Goal: Task Accomplishment & Management: Manage account settings

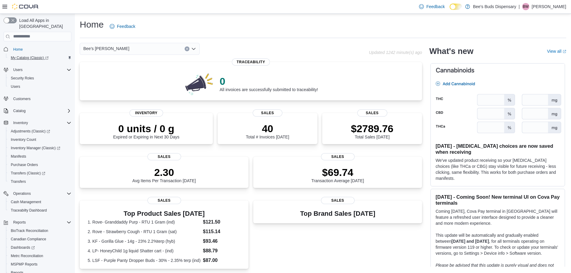
click at [33, 55] on span "My Catalog (Classic)" at bounding box center [30, 57] width 38 height 5
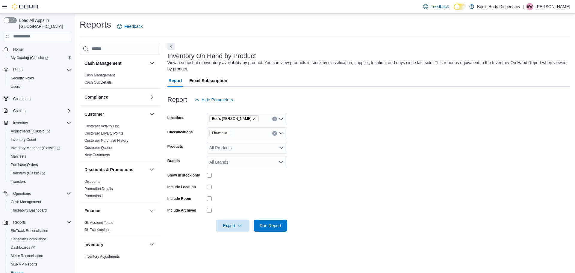
scroll to position [120, 0]
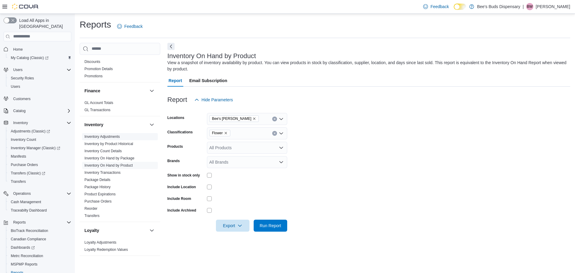
click at [107, 137] on link "Inventory Adjustments" at bounding box center [102, 137] width 35 height 4
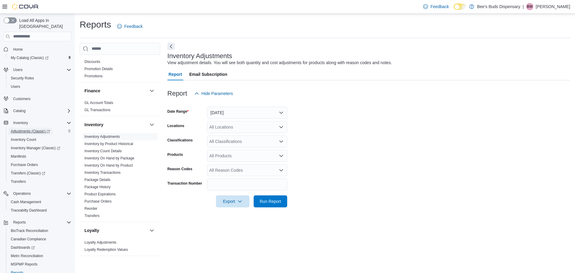
click at [22, 129] on span "Adjustments (Classic)" at bounding box center [30, 131] width 39 height 5
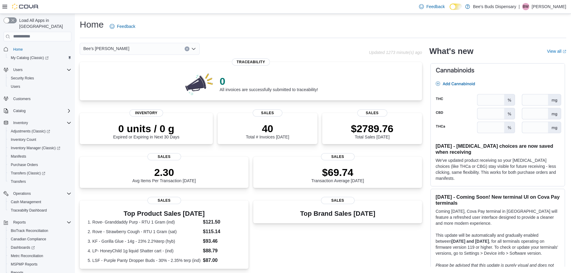
drag, startPoint x: 0, startPoint y: 0, endPoint x: 105, endPoint y: 49, distance: 116.5
click at [105, 49] on span "Bee's [PERSON_NAME]" at bounding box center [106, 48] width 46 height 7
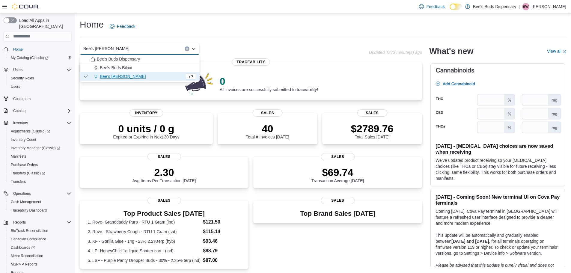
click at [128, 75] on span "Bee's [PERSON_NAME]" at bounding box center [123, 76] width 46 height 6
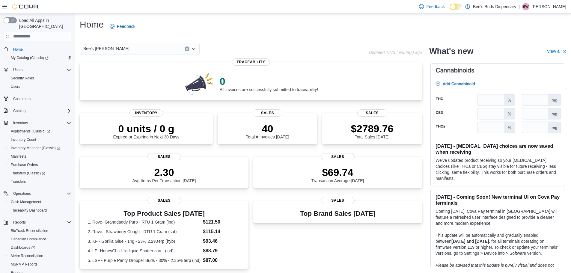
click at [139, 53] on div "Bee's Buds Wiggins Combo box. Selected. Bee's Buds Wiggins. Press Backspace to …" at bounding box center [140, 49] width 120 height 12
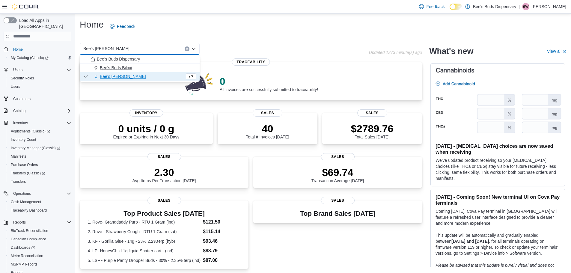
click at [134, 67] on div "Bee's Buds Biloxi" at bounding box center [142, 68] width 105 height 6
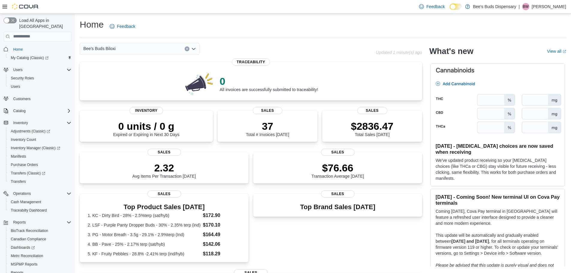
click at [148, 47] on div "Bee's Buds Biloxi" at bounding box center [140, 49] width 120 height 12
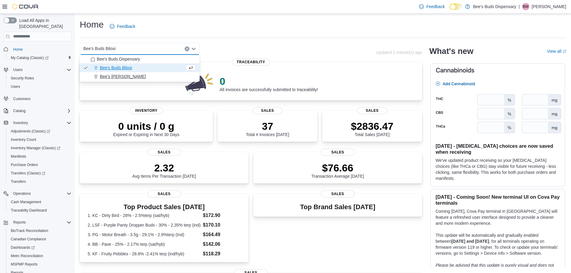
click at [144, 75] on div "Bee's [PERSON_NAME]" at bounding box center [142, 76] width 105 height 6
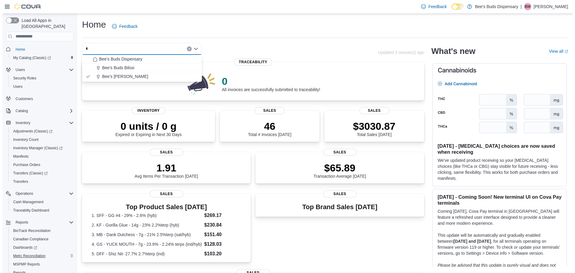
scroll to position [28, 0]
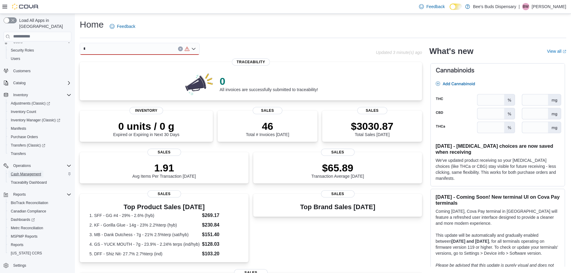
click at [22, 172] on span "Cash Management" at bounding box center [26, 174] width 30 height 5
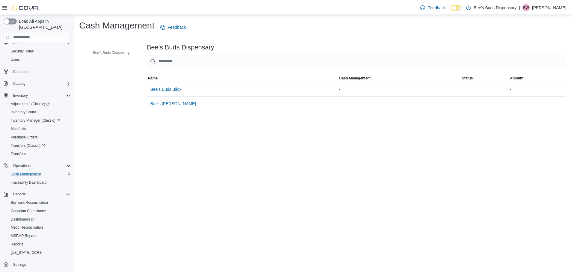
scroll to position [11, 0]
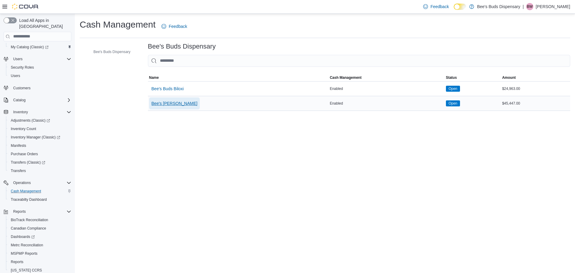
click at [168, 102] on span "Bee's [PERSON_NAME]" at bounding box center [175, 103] width 46 height 6
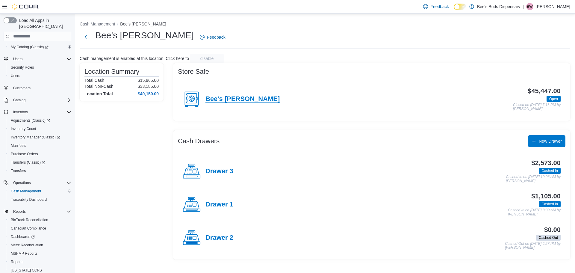
click at [212, 97] on h4 "Bee's [PERSON_NAME]" at bounding box center [243, 99] width 74 height 8
